Goal: Complete application form: Complete application form

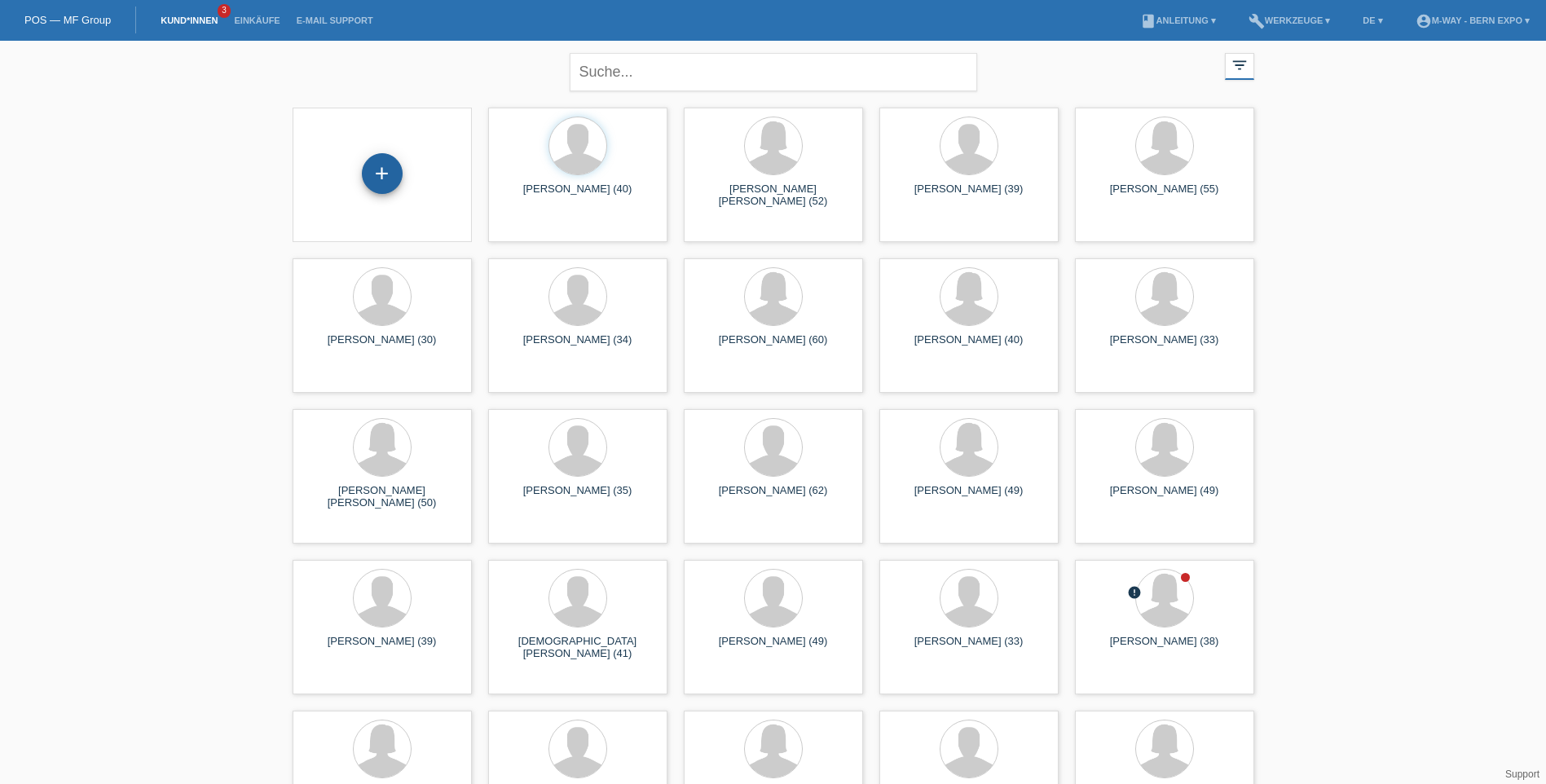
click at [368, 187] on div "+" at bounding box center [382, 173] width 41 height 41
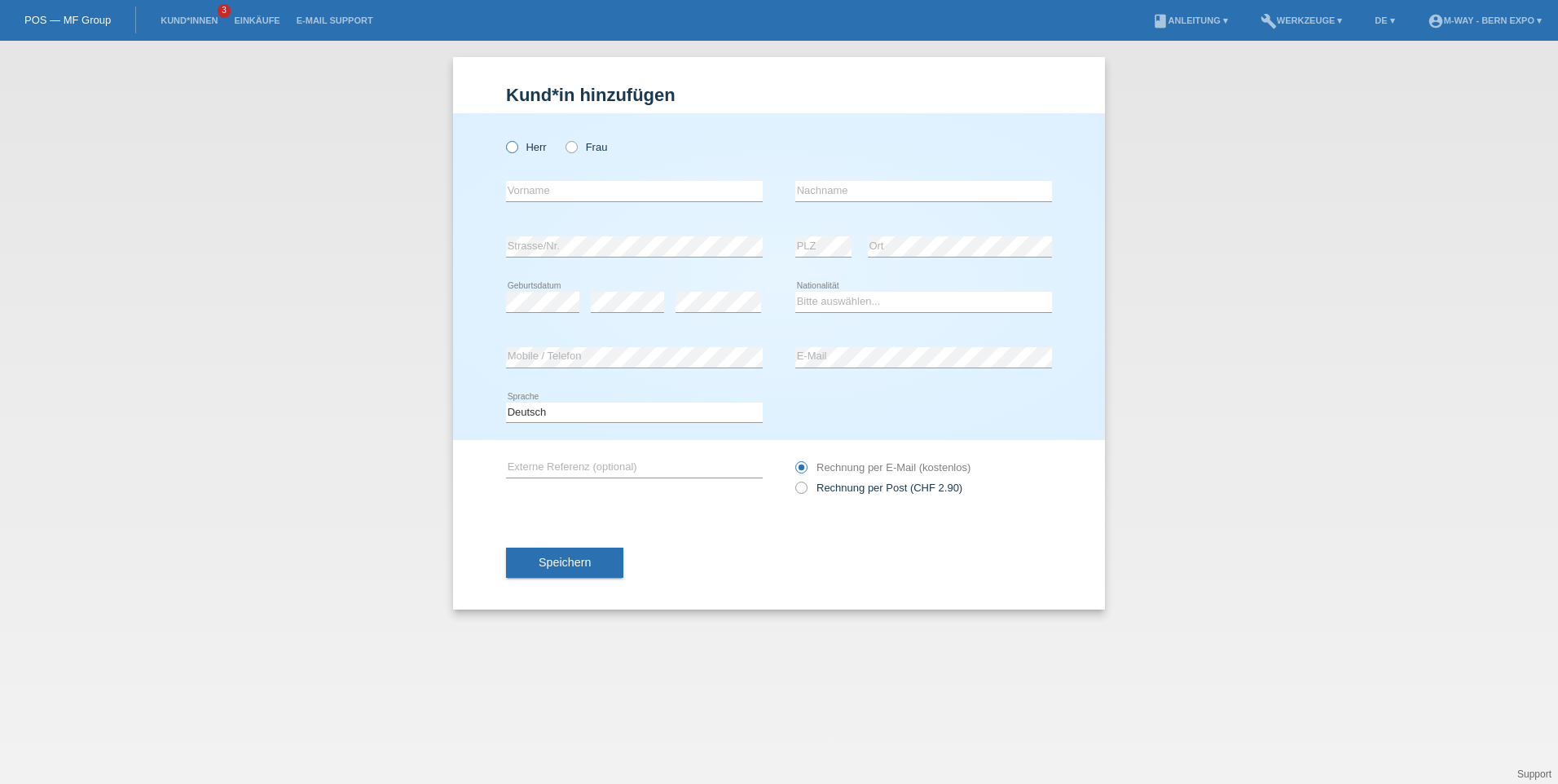
click at [504, 139] on icon at bounding box center [504, 139] width 0 height 0
click at [517, 148] on input "Herr" at bounding box center [511, 145] width 10 height 10
radio input "true"
drag, startPoint x: 531, startPoint y: 191, endPoint x: 548, endPoint y: 187, distance: 17.5
click at [531, 191] on input "text" at bounding box center [634, 191] width 256 height 20
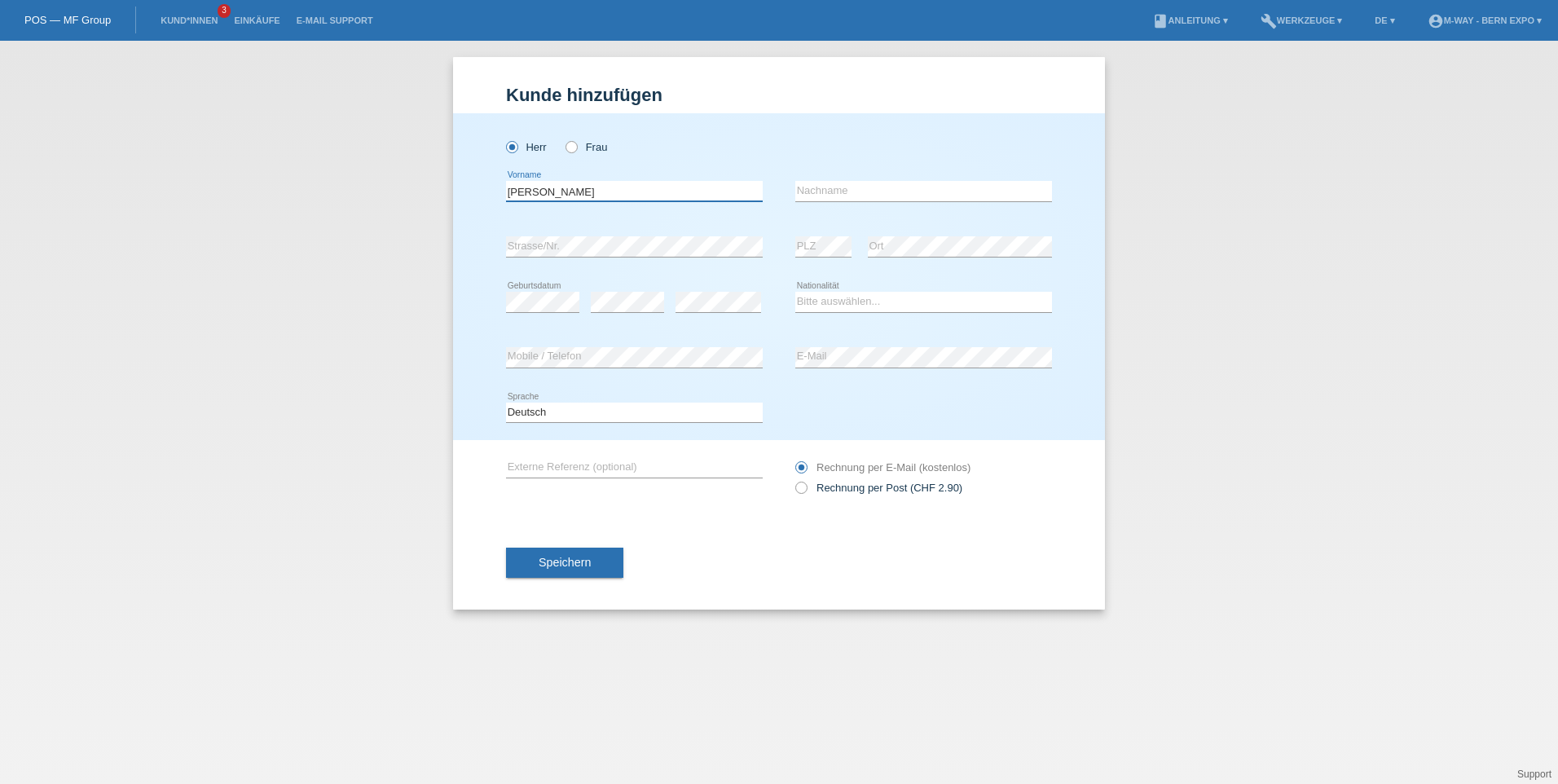
type input "[PERSON_NAME]"
type input "Holobokov"
click at [832, 307] on select "Bitte auswählen... Schweiz Deutschland Liechtenstein Österreich ------------ Af…" at bounding box center [923, 301] width 256 height 19
select select "CH"
click at [795, 292] on select "Bitte auswählen... Schweiz Deutschland Liechtenstein Österreich ------------ Af…" at bounding box center [923, 301] width 256 height 19
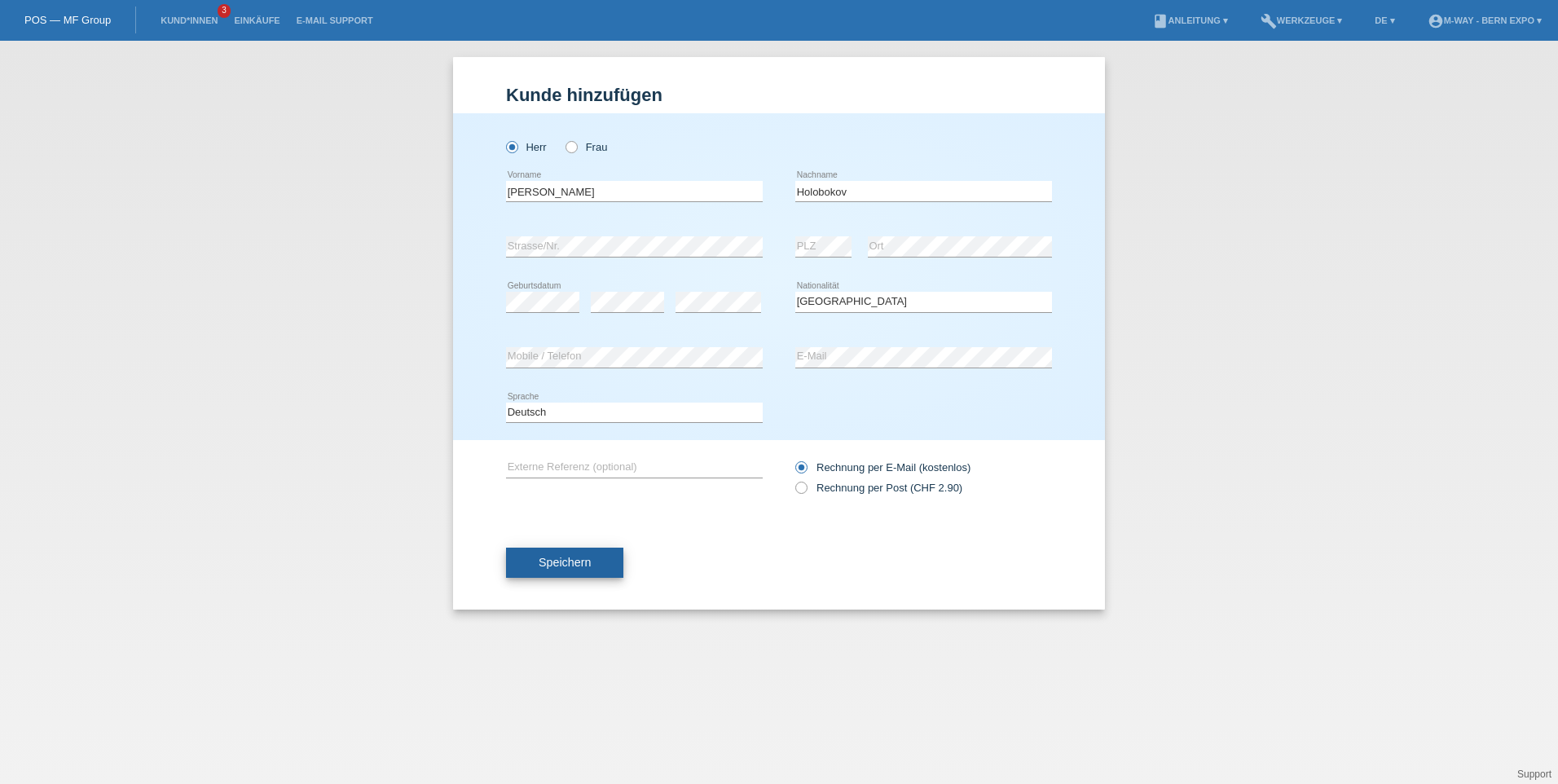
click at [575, 554] on button "Speichern" at bounding box center [565, 563] width 118 height 31
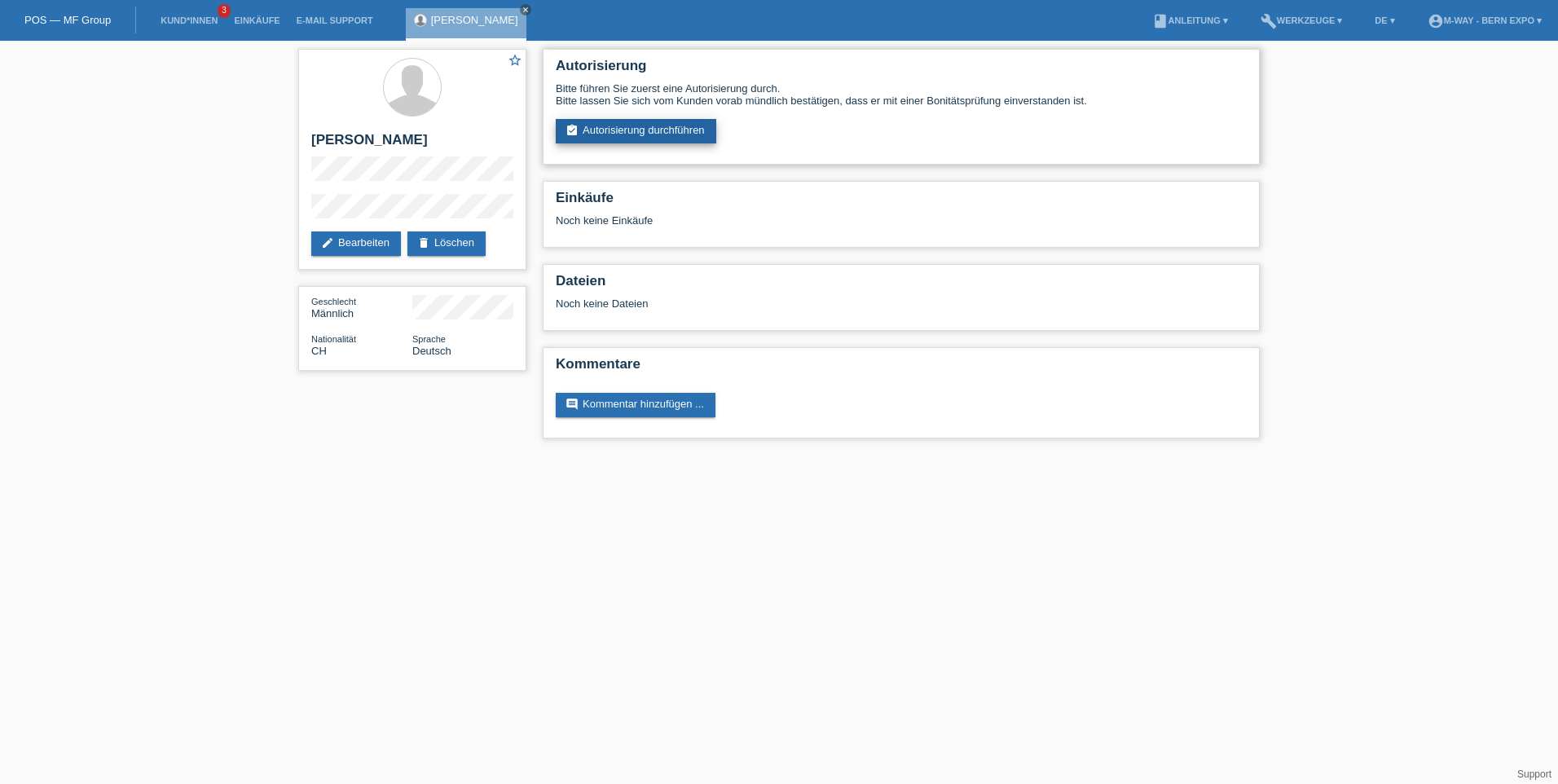
click at [610, 127] on link "assignment_turned_in Autorisierung durchführen" at bounding box center [635, 131] width 160 height 24
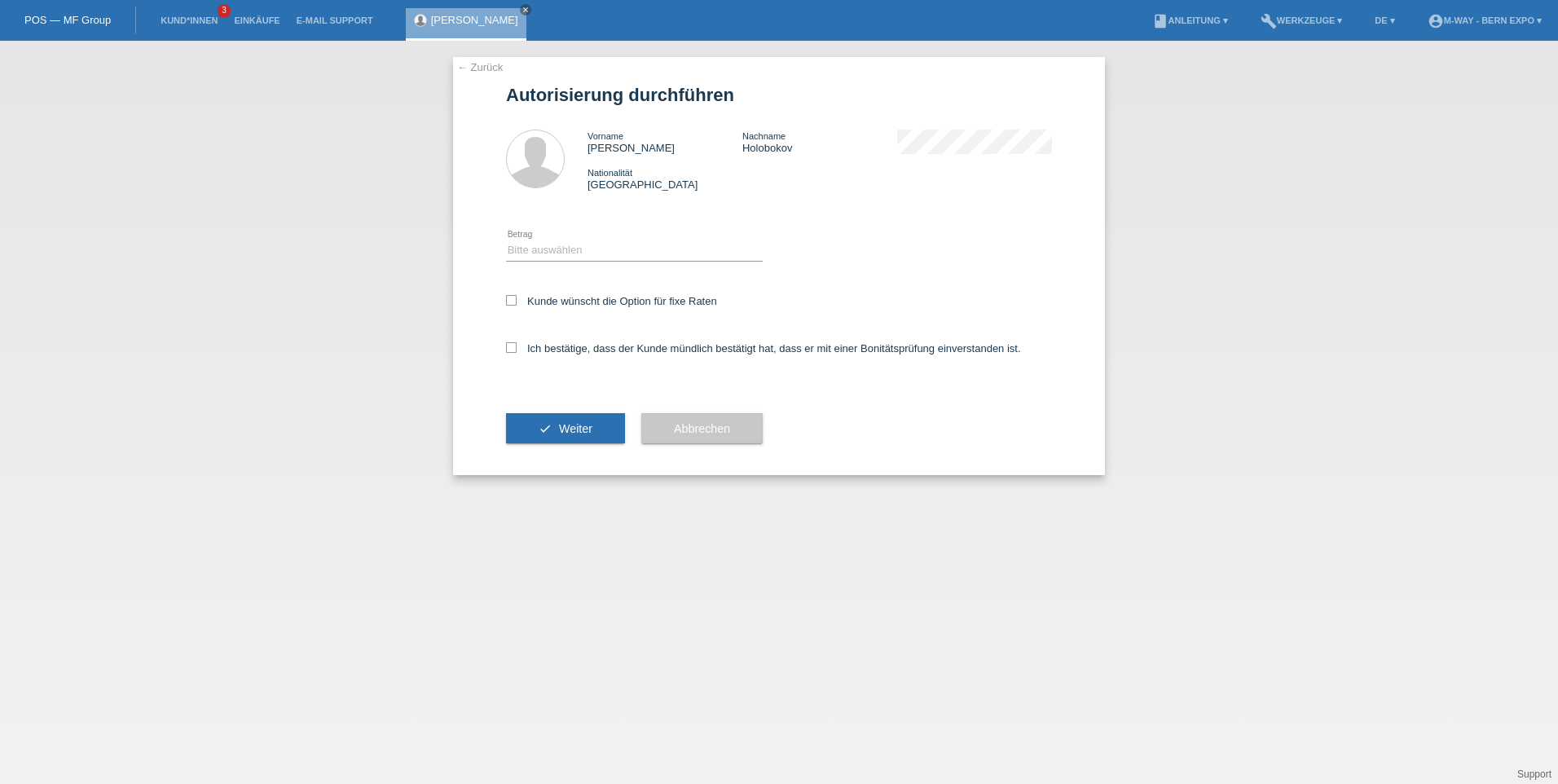
click at [510, 293] on div "Kunde wünscht die Option für fixe Raten" at bounding box center [779, 302] width 546 height 47
click at [515, 302] on icon at bounding box center [511, 300] width 10 height 10
click at [515, 302] on input "Kunde wünscht die Option für fixe Raten" at bounding box center [511, 300] width 10 height 10
checkbox input "true"
click at [511, 343] on icon at bounding box center [511, 347] width 10 height 10
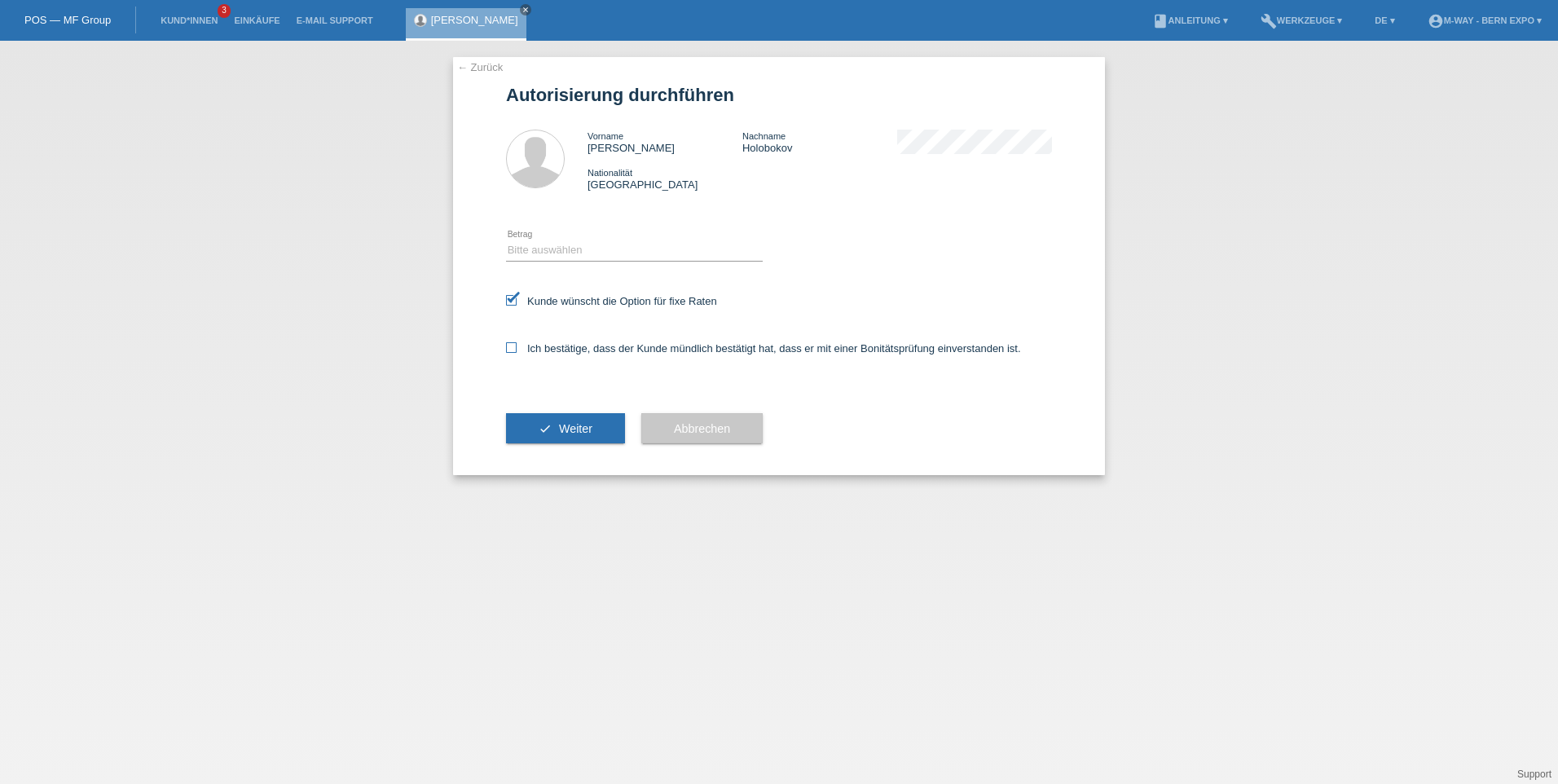
click at [511, 343] on input "Ich bestätige, dass der Kunde mündlich bestätigt hat, dass er mit einer Bonität…" at bounding box center [511, 347] width 10 height 10
checkbox input "true"
click at [566, 240] on div "Bitte auswählen CHF 1.00 - CHF 499.00 CHF 500.00 - CHF 1'999.00 CHF 2'000.00 - …" at bounding box center [634, 251] width 256 height 56
click at [566, 246] on select "Bitte auswählen CHF 1.00 - CHF 499.00 CHF 500.00 - CHF 1'999.00 CHF 2'000.00 - …" at bounding box center [634, 250] width 256 height 19
select select "3"
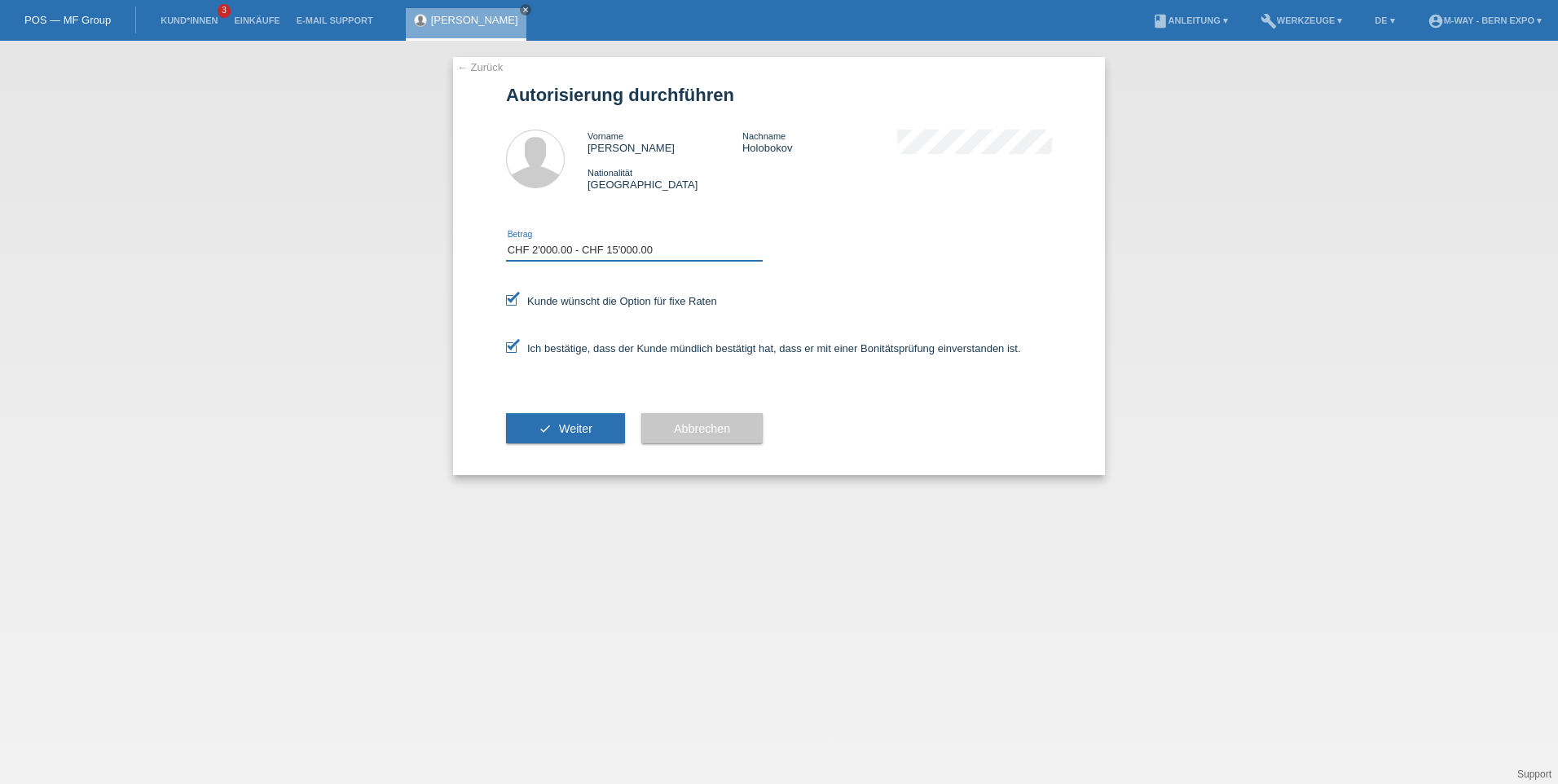
click at [506, 241] on select "Bitte auswählen CHF 1.00 - CHF 499.00 CHF 500.00 - CHF 1'999.00 CHF 2'000.00 - …" at bounding box center [634, 250] width 256 height 19
click at [581, 434] on span "Weiter" at bounding box center [576, 429] width 33 height 13
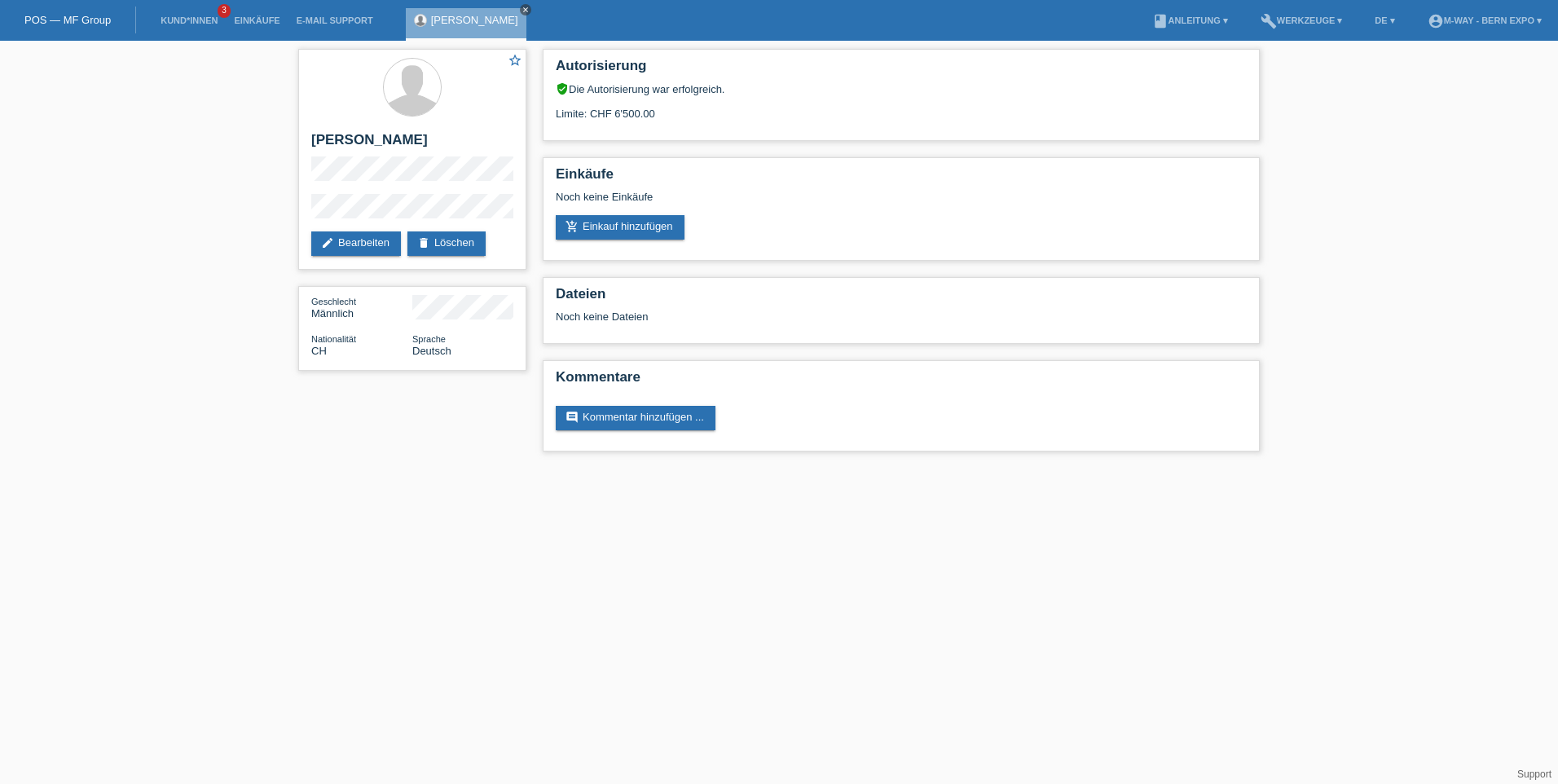
click at [531, 5] on link "close" at bounding box center [526, 9] width 11 height 11
click at [48, 21] on link "POS — MF Group" at bounding box center [67, 19] width 86 height 12
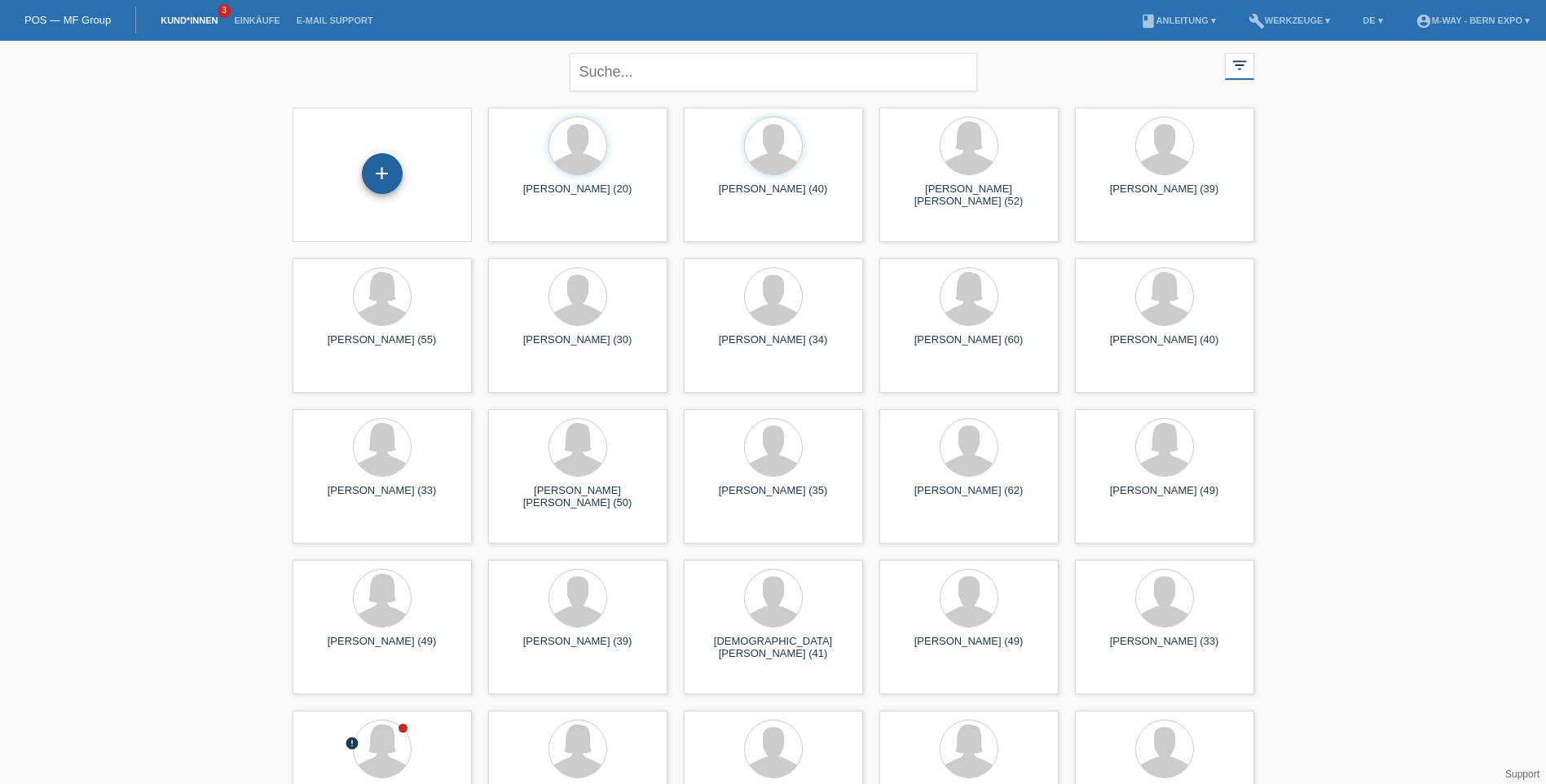
click at [378, 172] on div "+" at bounding box center [382, 173] width 41 height 41
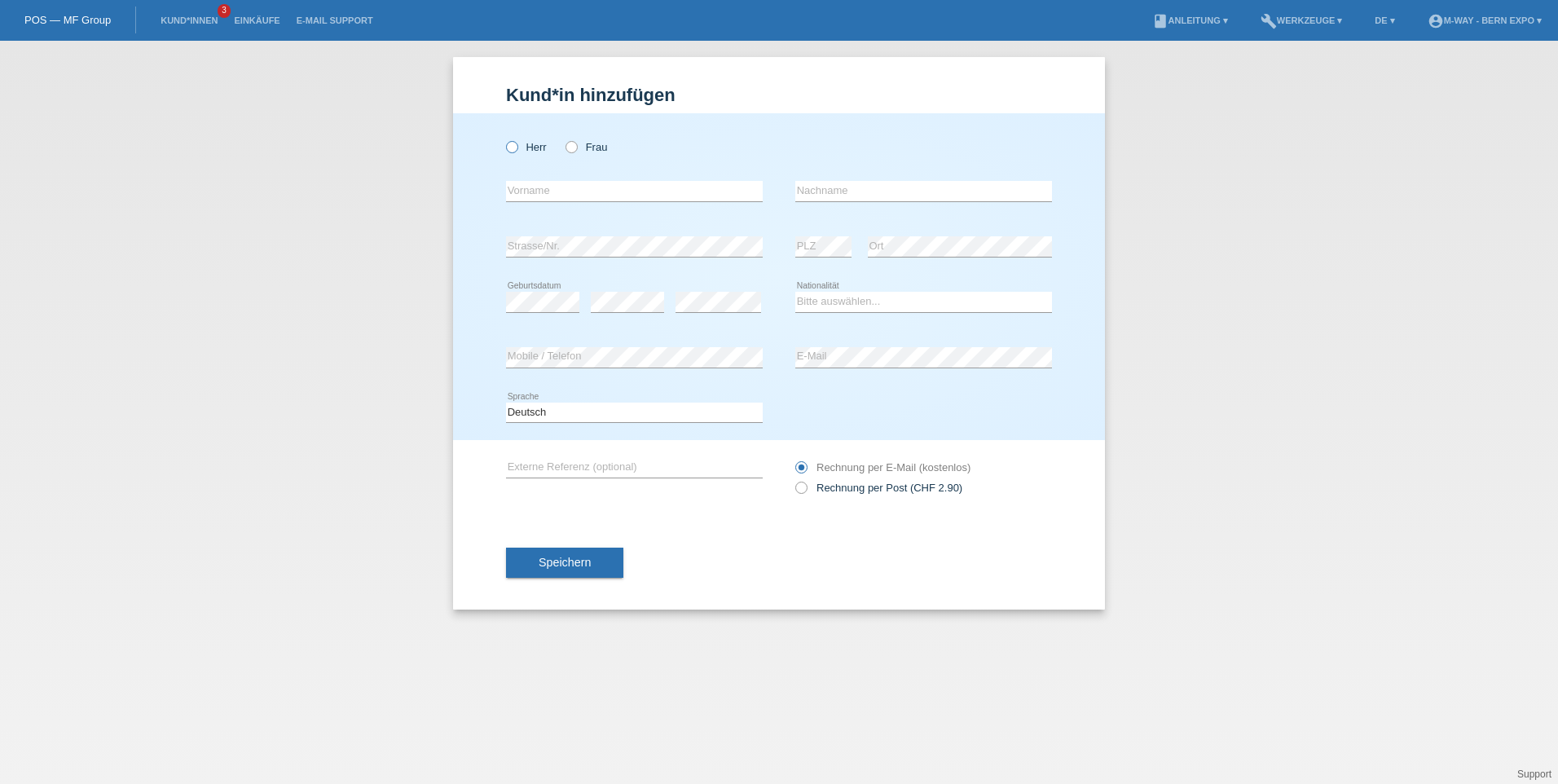
click at [504, 139] on icon at bounding box center [504, 139] width 0 height 0
click at [513, 152] on input "Herr" at bounding box center [511, 145] width 10 height 10
radio input "true"
click at [541, 190] on input "text" at bounding box center [634, 191] width 256 height 20
type input "[PERSON_NAME]"
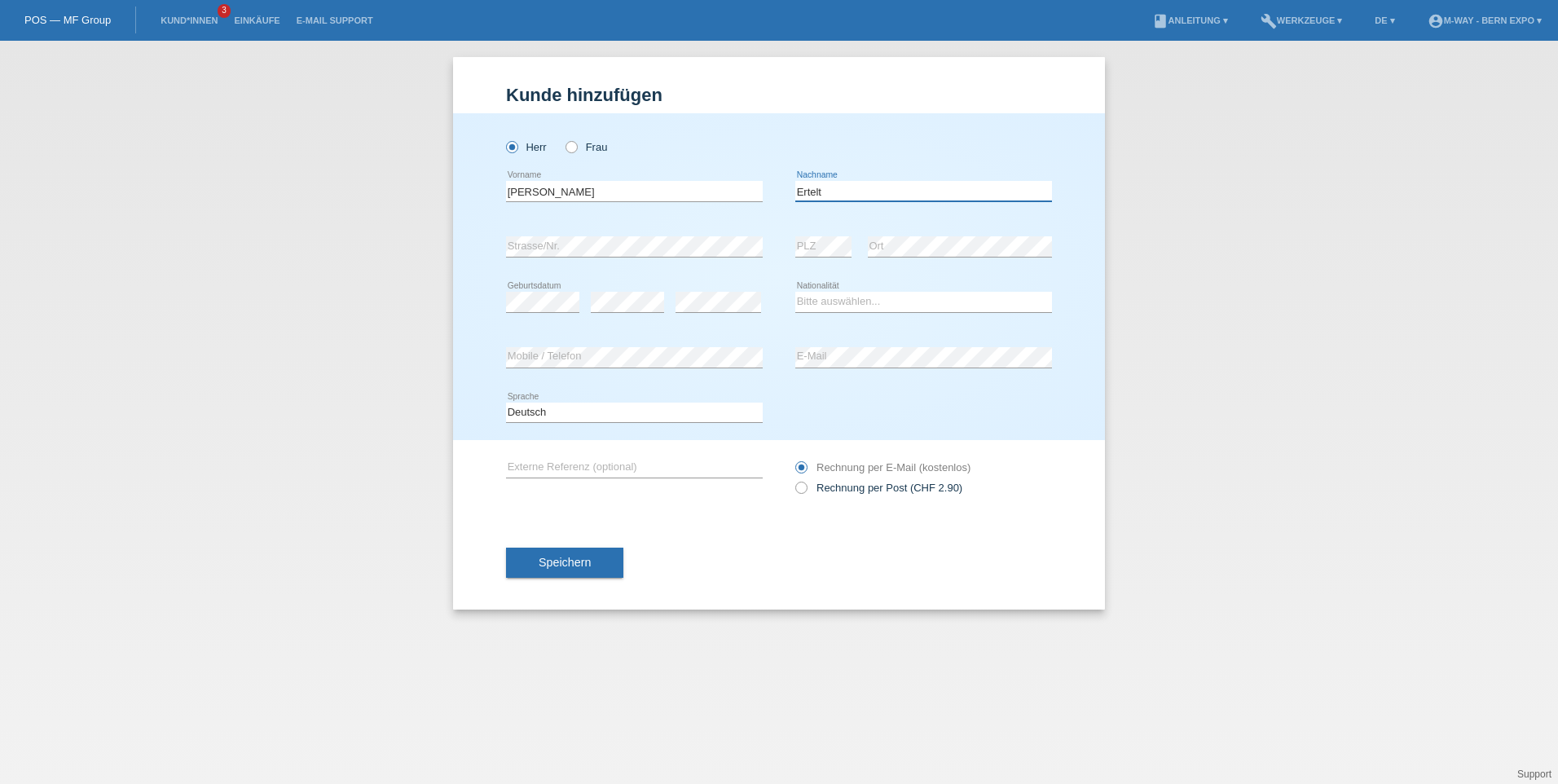
type input "Ertelt"
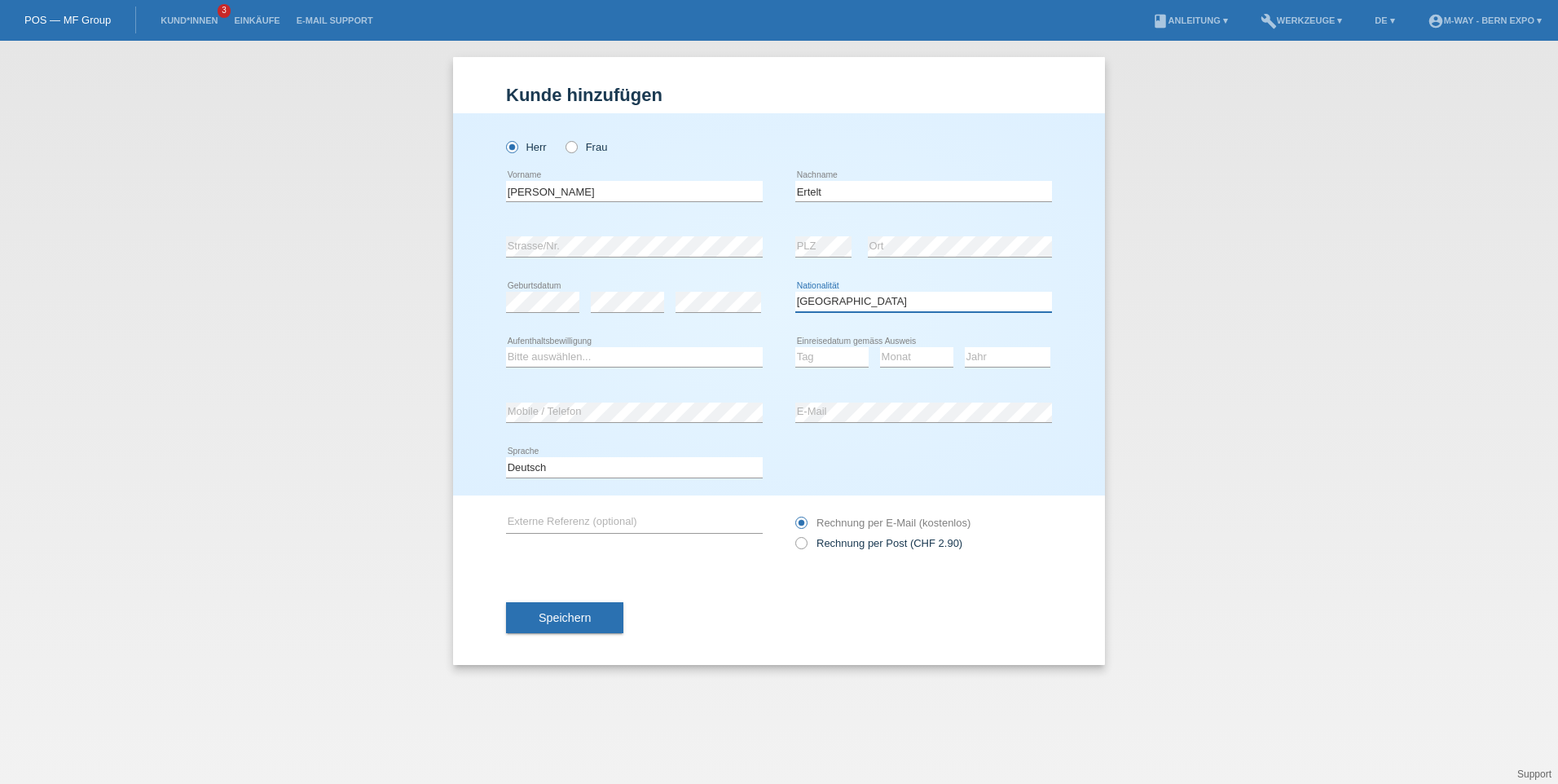
click at [920, 303] on select "Bitte auswählen... [GEOGRAPHIC_DATA] [GEOGRAPHIC_DATA] [GEOGRAPHIC_DATA] [GEOGR…" at bounding box center [923, 301] width 256 height 19
select select "AT"
click at [795, 292] on select "Bitte auswählen... Schweiz Deutschland Liechtenstein Österreich ------------ Af…" at bounding box center [923, 301] width 256 height 19
click at [641, 366] on div "Bitte auswählen... C B B - Flüchtlingsstatus Andere error Aufenthaltsbewilligung" at bounding box center [634, 357] width 256 height 20
select select "C"
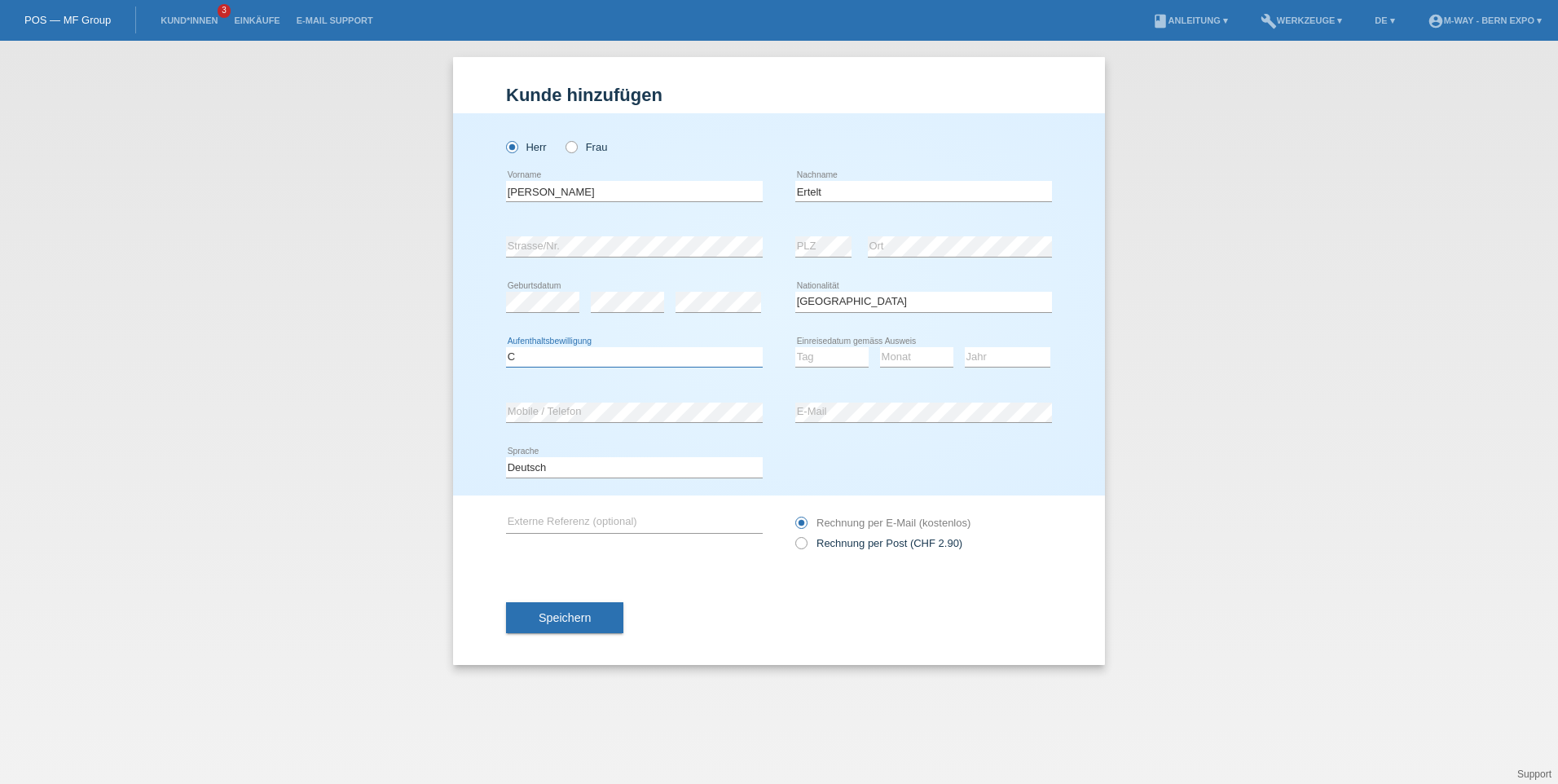
click at [506, 347] on select "Bitte auswählen... C B B - Flüchtlingsstatus Andere" at bounding box center [634, 356] width 256 height 19
click at [830, 356] on select "Tag 01 02 03 04 05 06 07 08 09 10 11" at bounding box center [831, 356] width 73 height 19
select select "01"
click at [795, 347] on select "Tag 01 02 03 04 05 06 07 08 09 10 11" at bounding box center [831, 356] width 73 height 19
click at [902, 355] on select "Monat 01 02 03 04 05 06 07 08 09 10 11" at bounding box center [916, 356] width 73 height 19
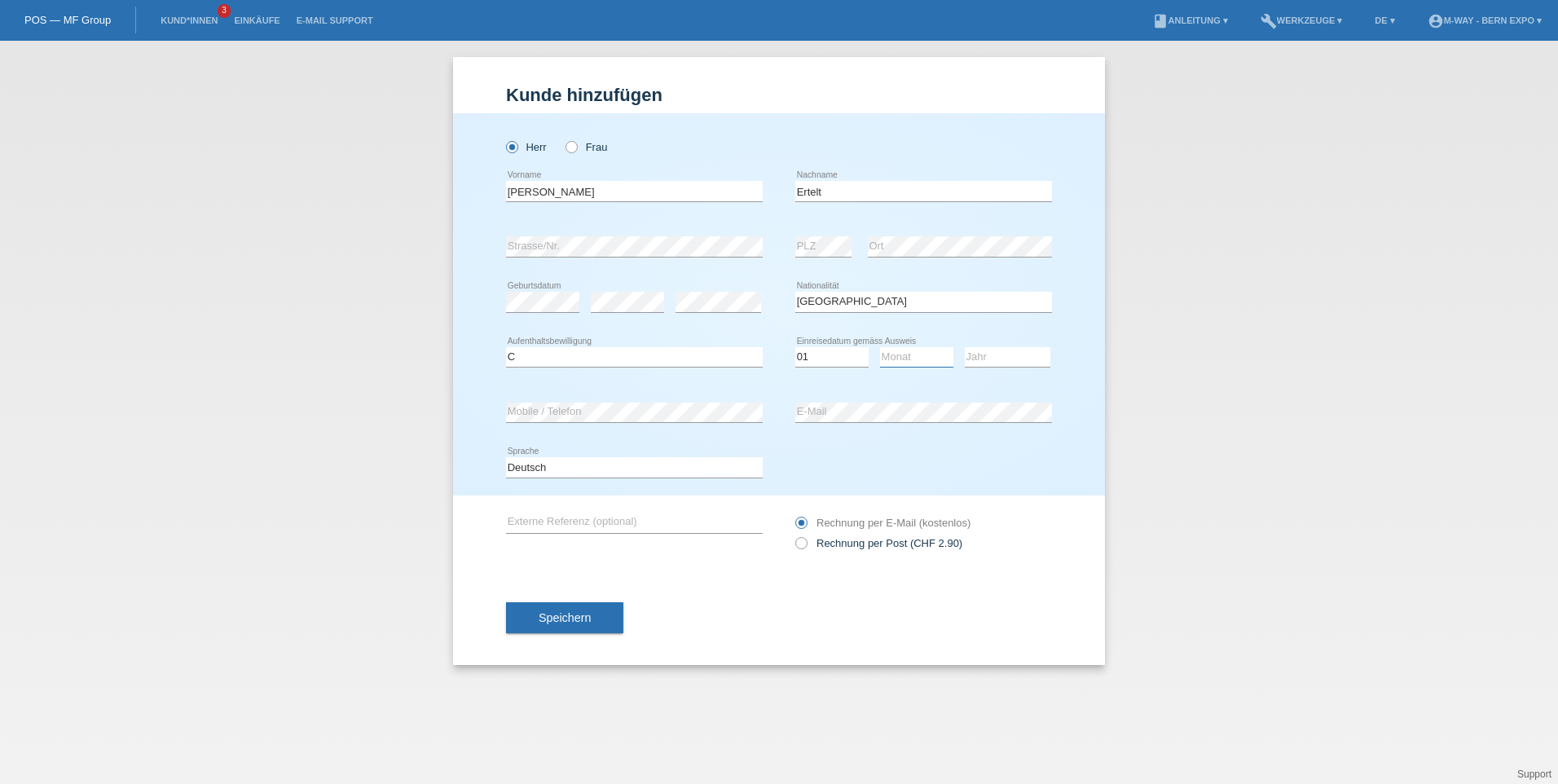
select select "06"
click at [880, 347] on select "Monat 01 02 03 04 05 06 07 08 09 10 11" at bounding box center [916, 356] width 73 height 19
click at [997, 356] on select "Jahr 2025 2024 2023 2022 2021 2020 2019 2018 2017 2016 2015 2014 2013 2012 2011…" at bounding box center [1007, 356] width 85 height 19
select select "2010"
click at [965, 347] on select "Jahr 2025 2024 2023 2022 2021 2020 2019 2018 2017 2016 2015 2014 2013 2012 2011…" at bounding box center [1007, 356] width 85 height 19
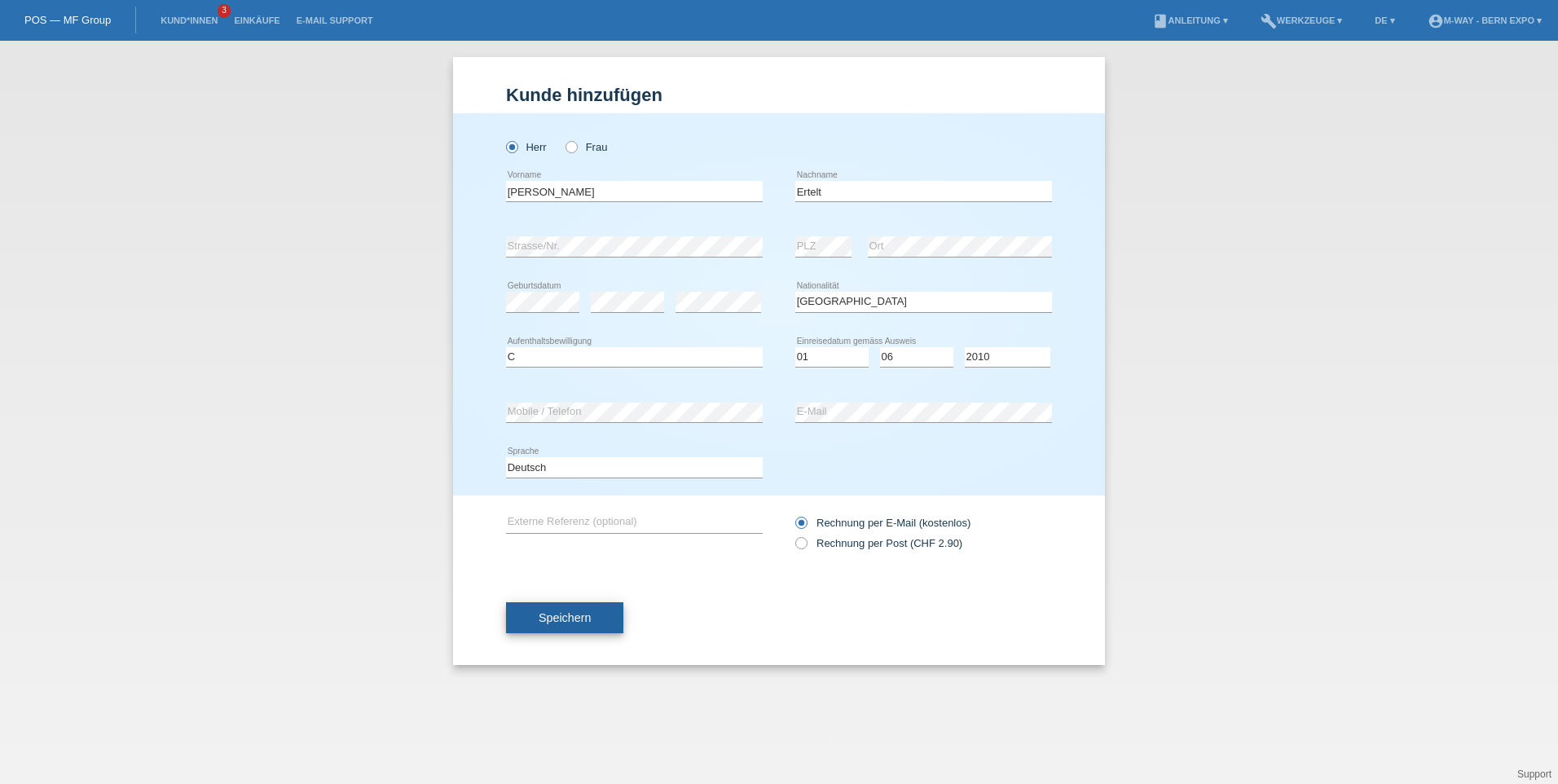
click at [569, 617] on span "Speichern" at bounding box center [565, 617] width 52 height 13
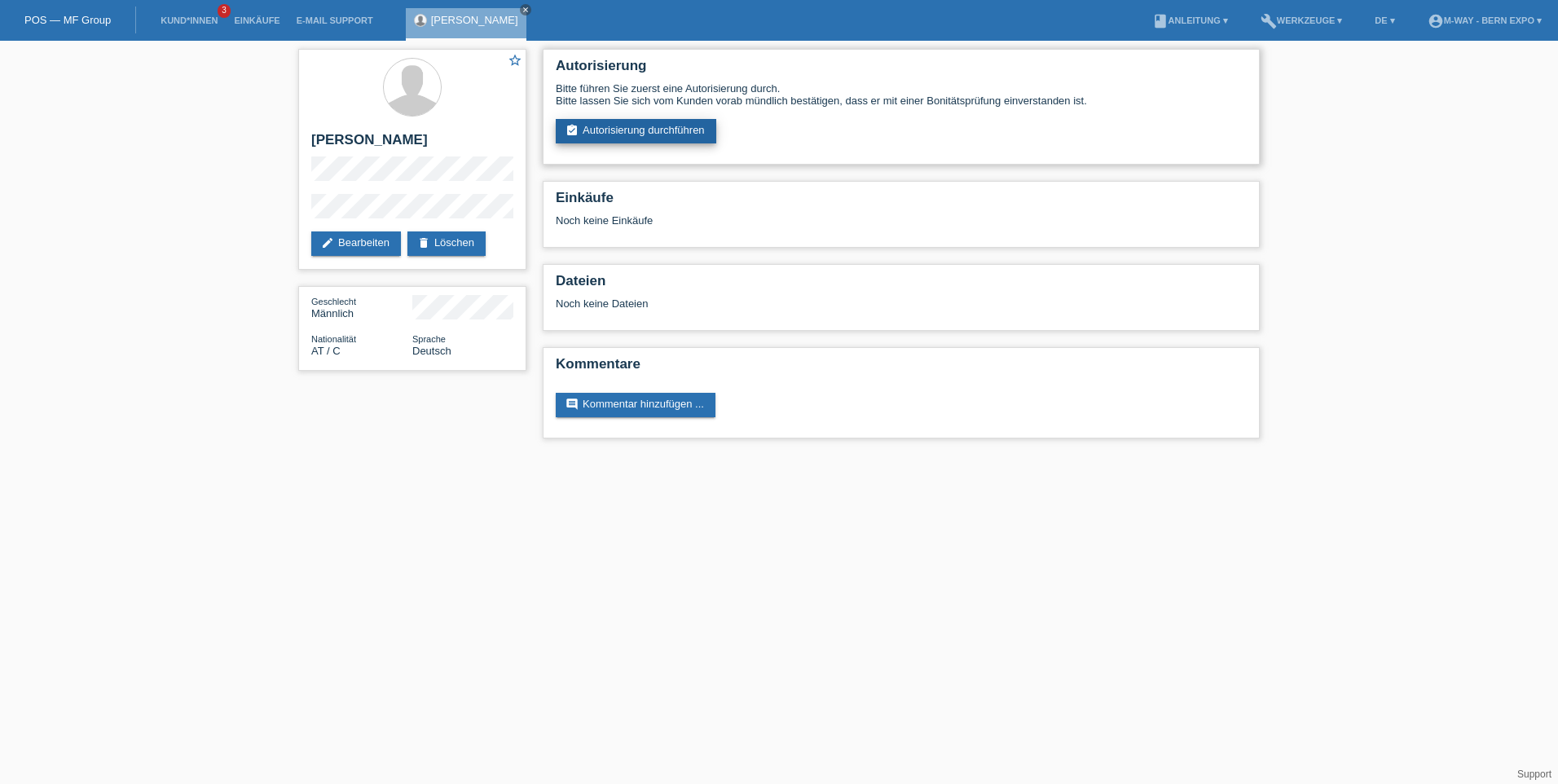
click at [641, 134] on link "assignment_turned_in Autorisierung durchführen" at bounding box center [635, 131] width 160 height 24
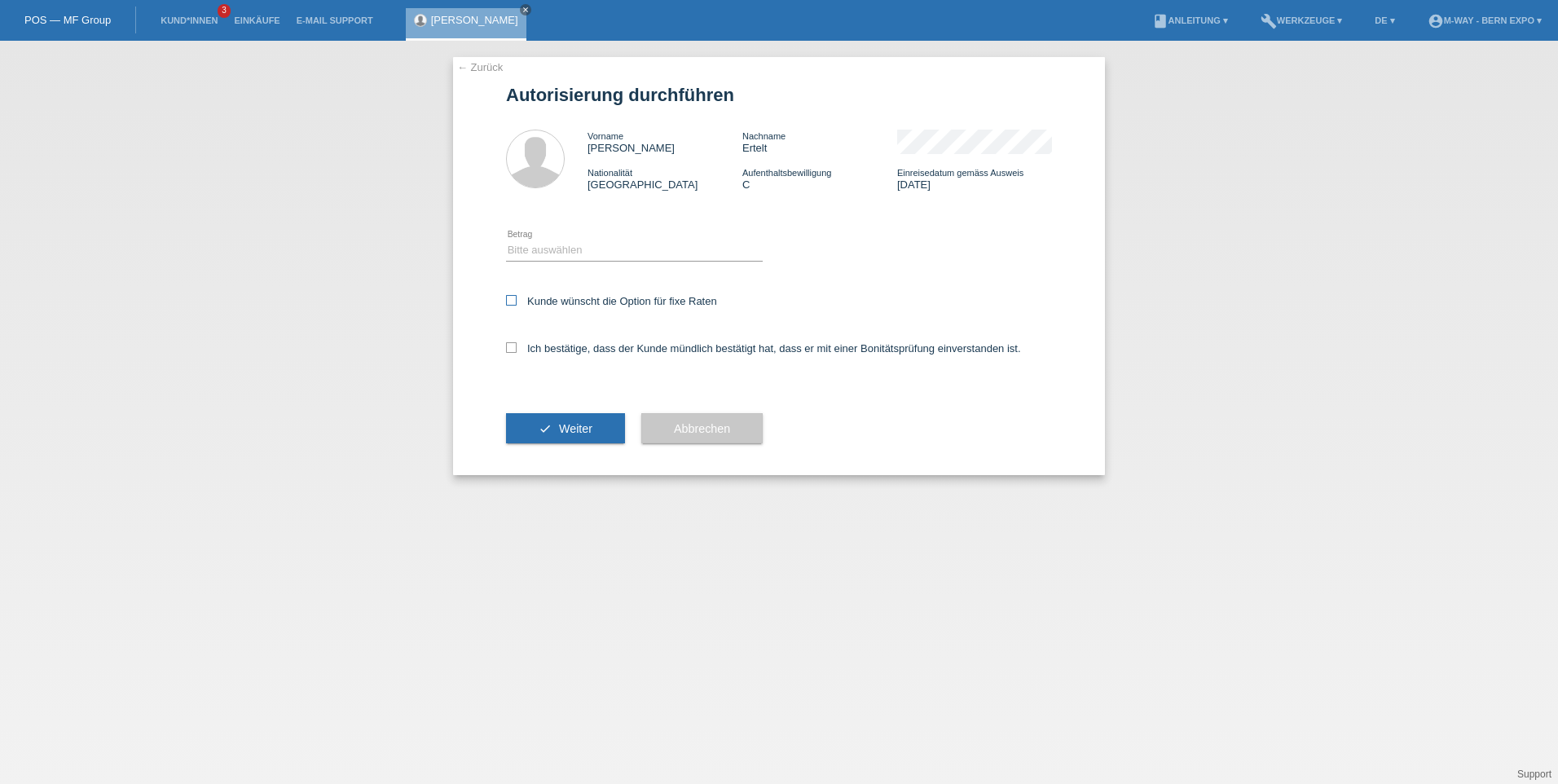
click at [506, 302] on icon at bounding box center [511, 300] width 10 height 10
click at [506, 302] on input "Kunde wünscht die Option für fixe Raten" at bounding box center [511, 300] width 10 height 10
checkbox input "true"
click at [510, 350] on icon at bounding box center [511, 347] width 10 height 10
click at [510, 350] on input "Ich bestätige, dass der Kunde mündlich bestätigt hat, dass er mit einer Bonität…" at bounding box center [511, 347] width 10 height 10
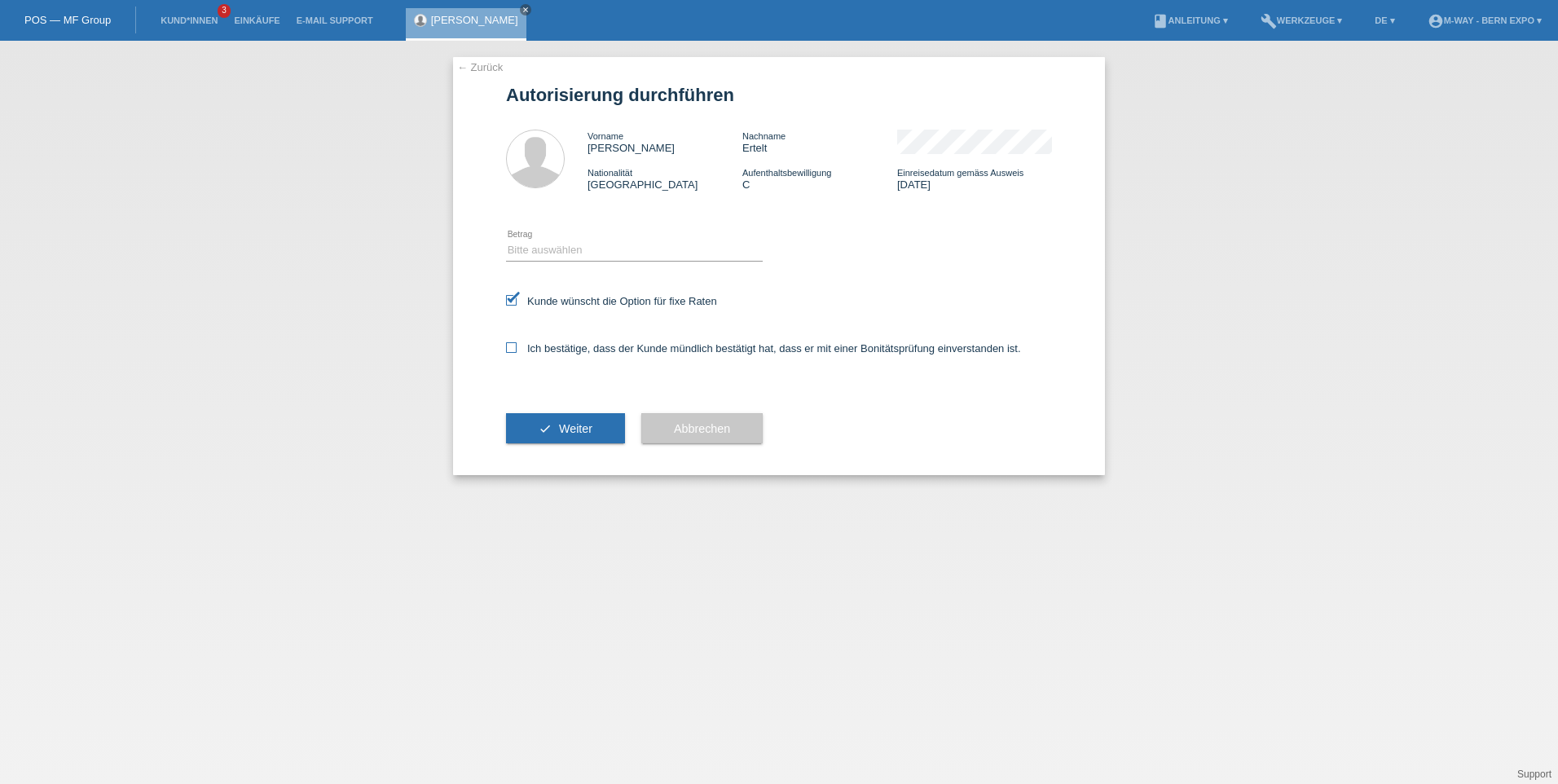
checkbox input "true"
click at [578, 249] on select "Bitte auswählen CHF 1.00 - CHF 499.00 CHF 500.00 - CHF 1'999.00 CHF 2'000.00 - …" at bounding box center [634, 250] width 256 height 19
select select "3"
click at [506, 241] on select "Bitte auswählen CHF 1.00 - CHF 499.00 CHF 500.00 - CHF 1'999.00 CHF 2'000.00 - …" at bounding box center [634, 250] width 256 height 19
click at [564, 426] on span "Weiter" at bounding box center [576, 429] width 33 height 13
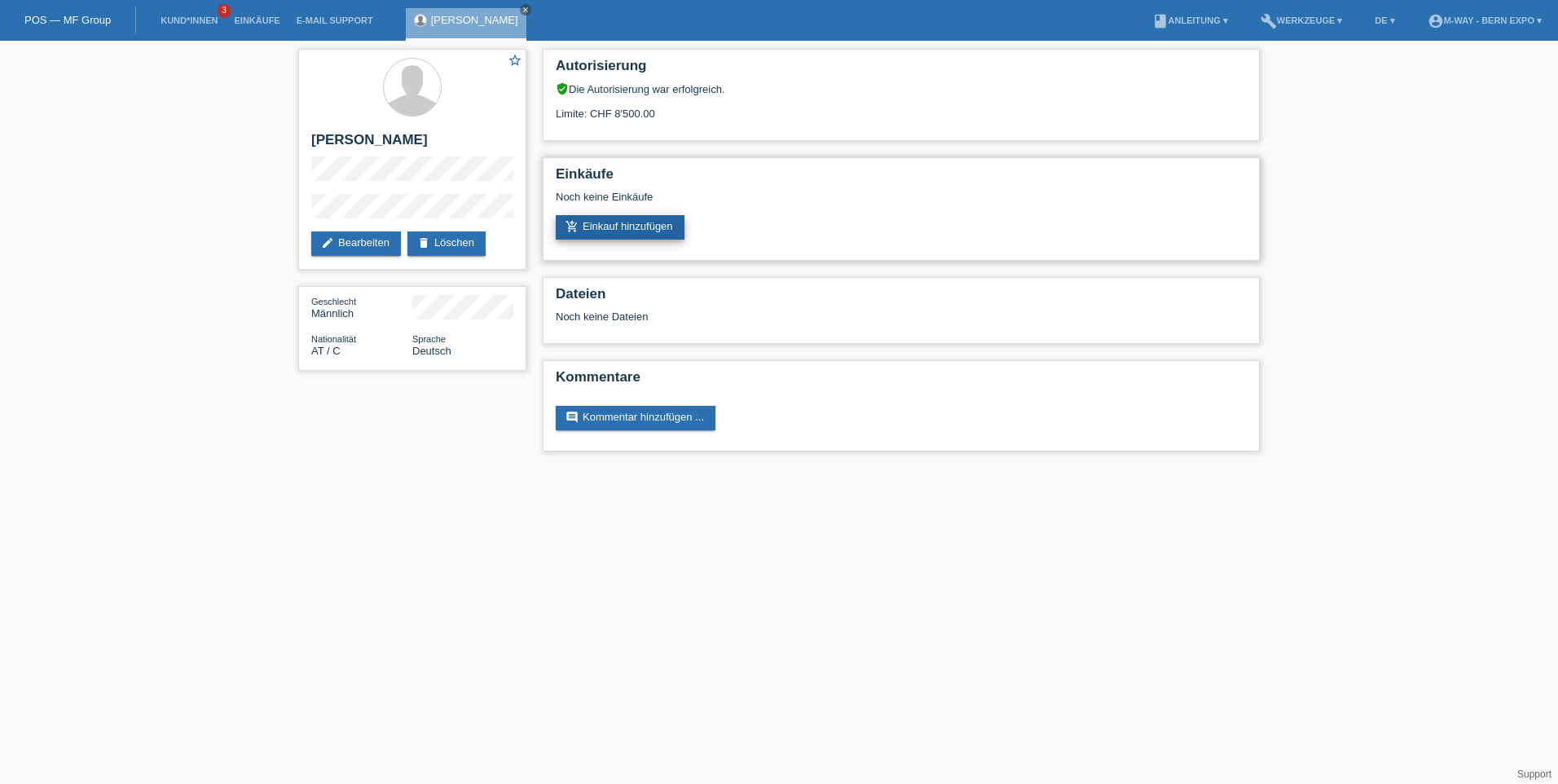
click at [642, 226] on link "add_shopping_cart Einkauf hinzufügen" at bounding box center [619, 227] width 129 height 24
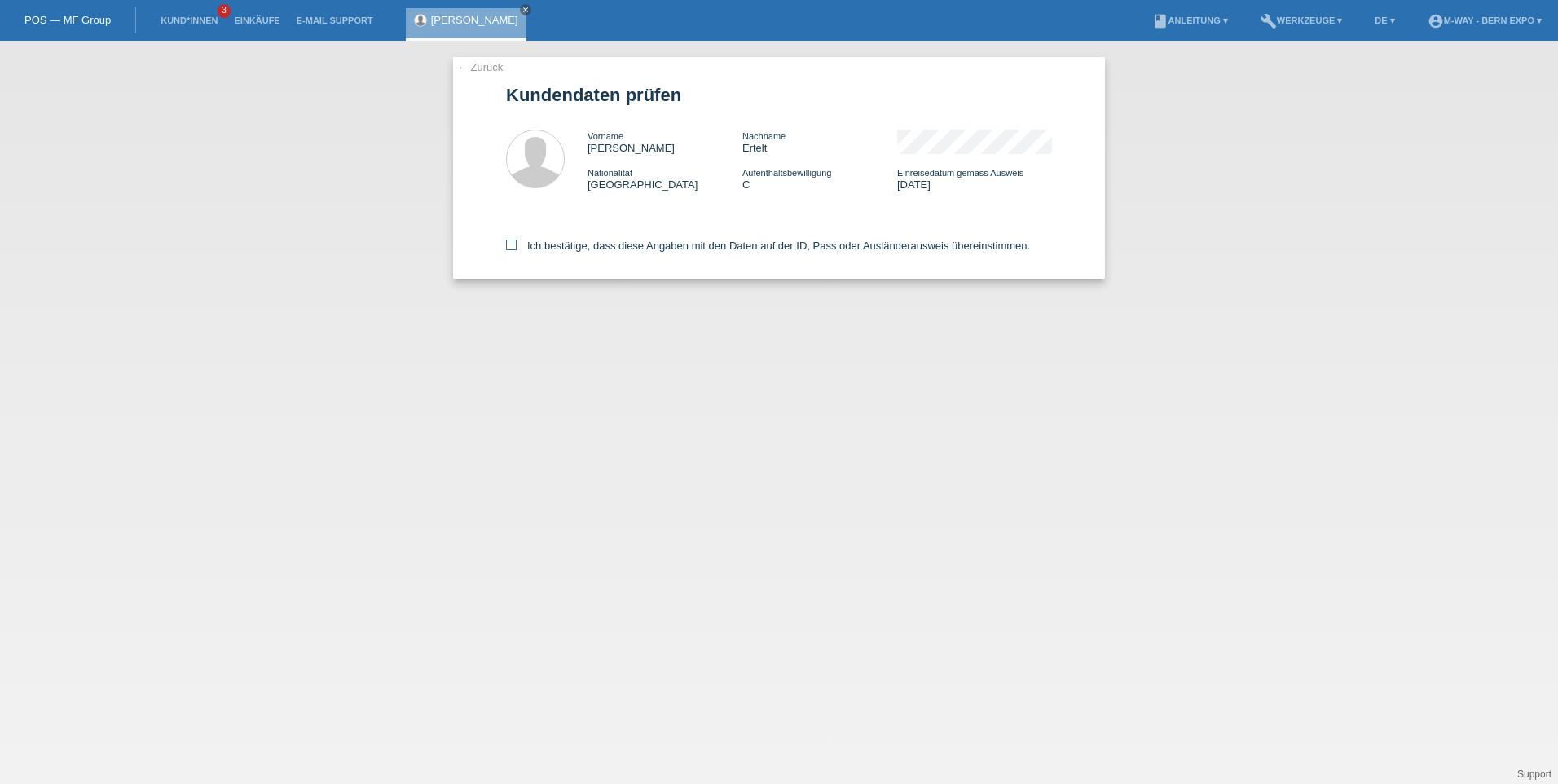
click at [513, 245] on icon at bounding box center [511, 244] width 10 height 10
click at [513, 245] on input "Ich bestätige, dass diese Angaben mit den Daten auf der ID, Pass oder Ausländer…" at bounding box center [511, 244] width 10 height 10
checkbox input "true"
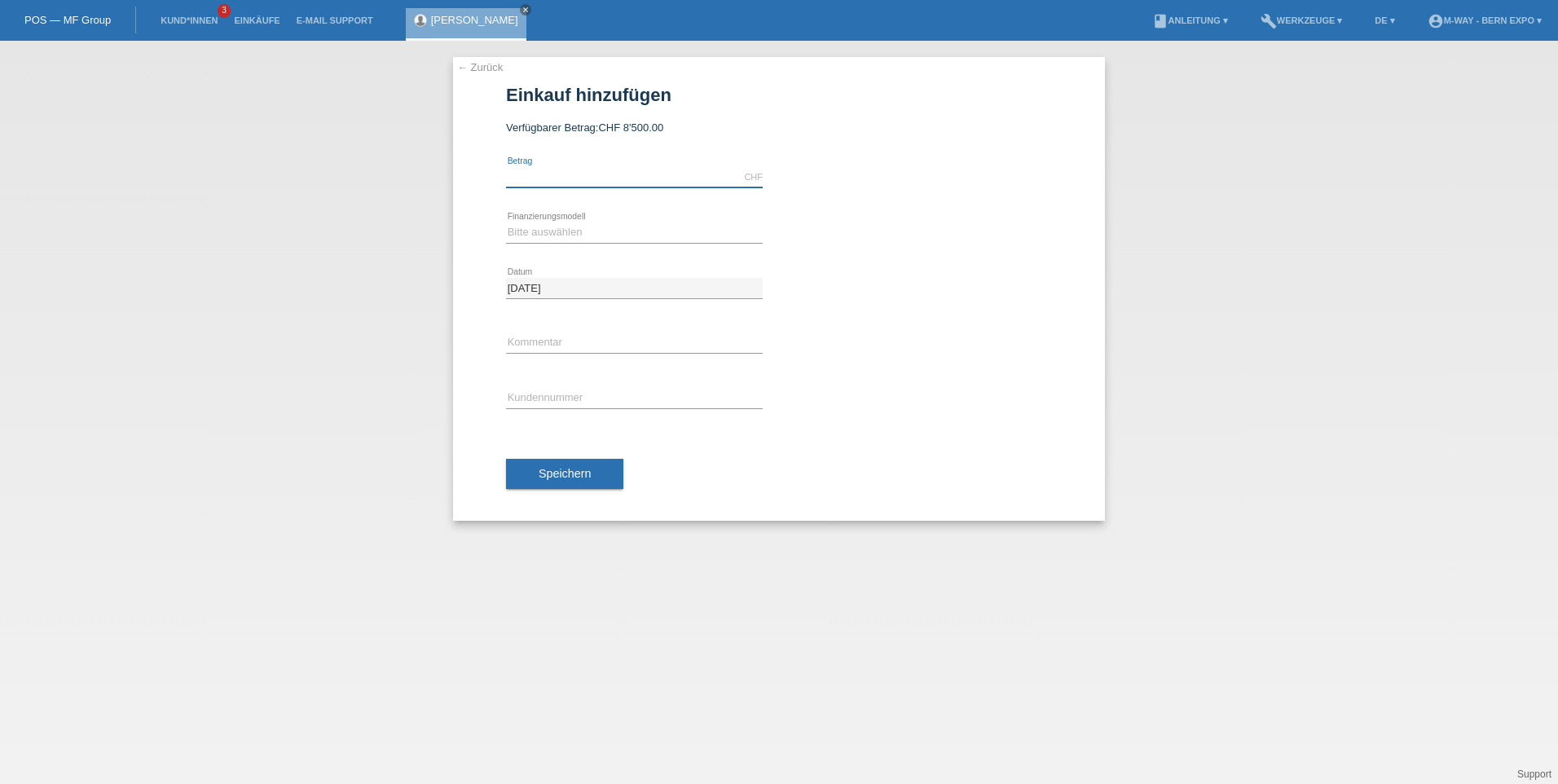
click at [567, 180] on input "text" at bounding box center [634, 177] width 256 height 20
